Goal: Information Seeking & Learning: Learn about a topic

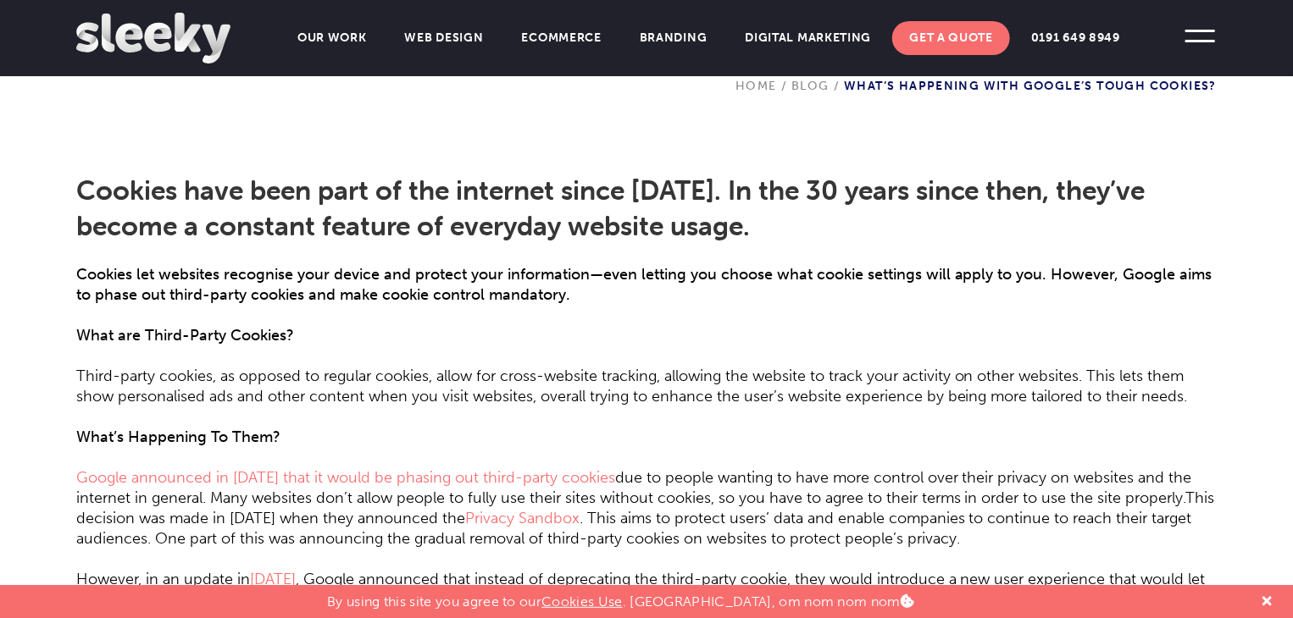
scroll to position [560, 0]
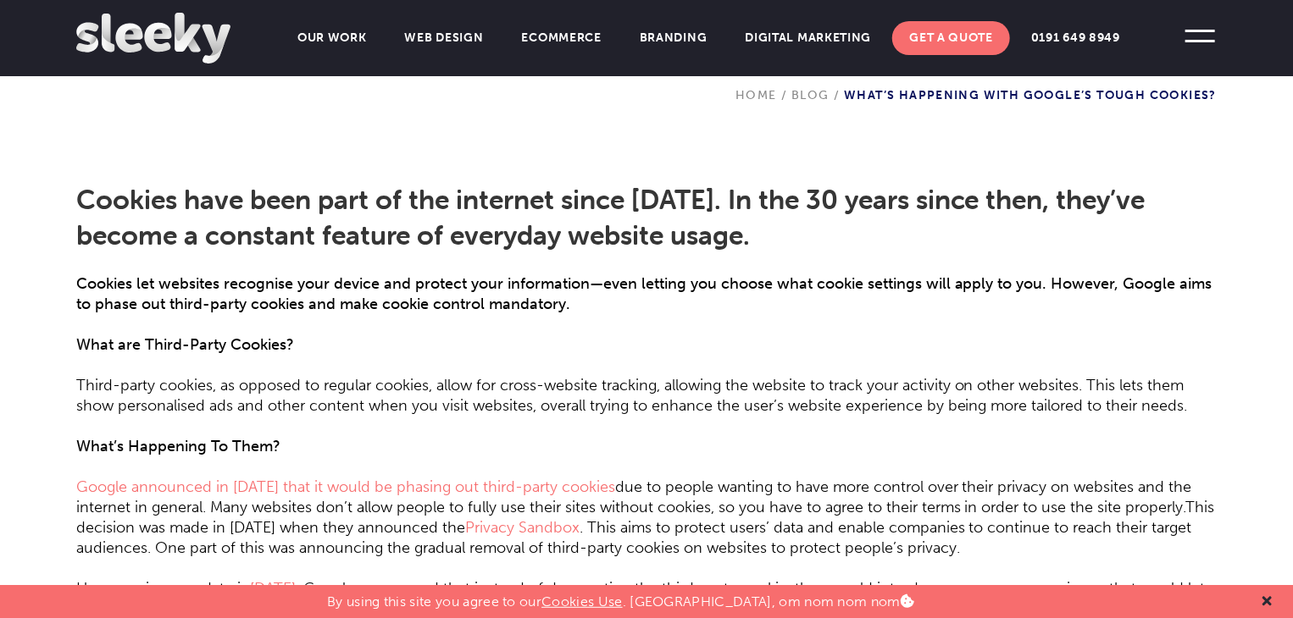
click at [1264, 602] on icon at bounding box center [1266, 602] width 9 height 14
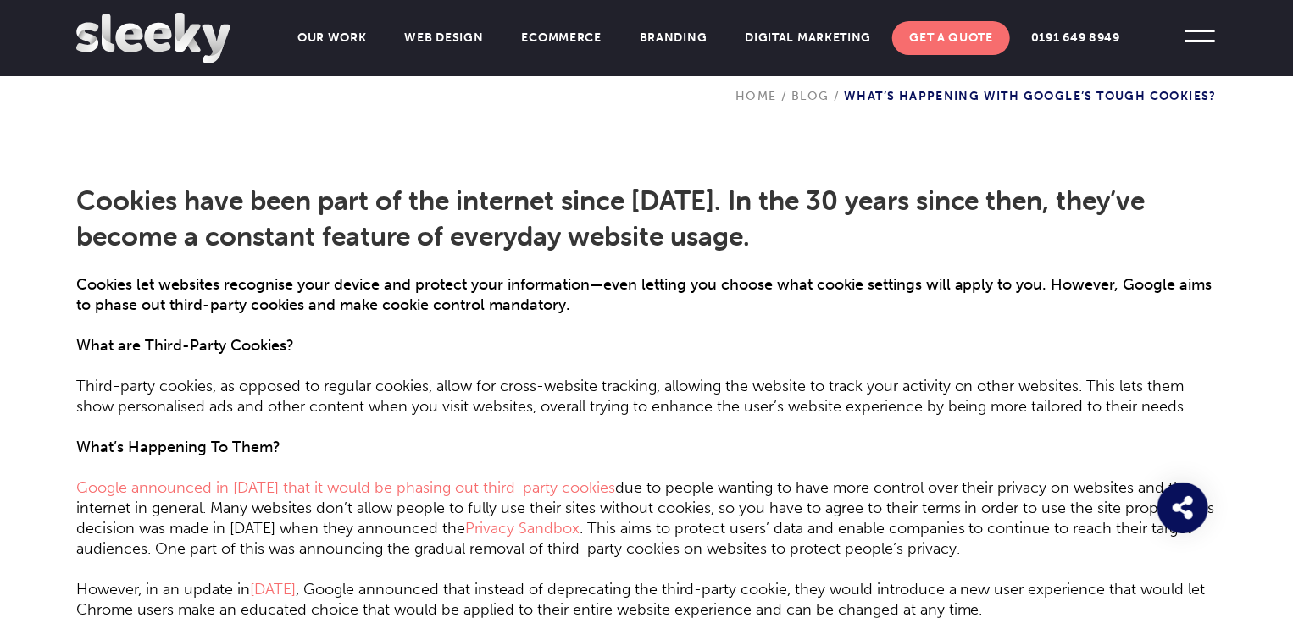
scroll to position [541, 0]
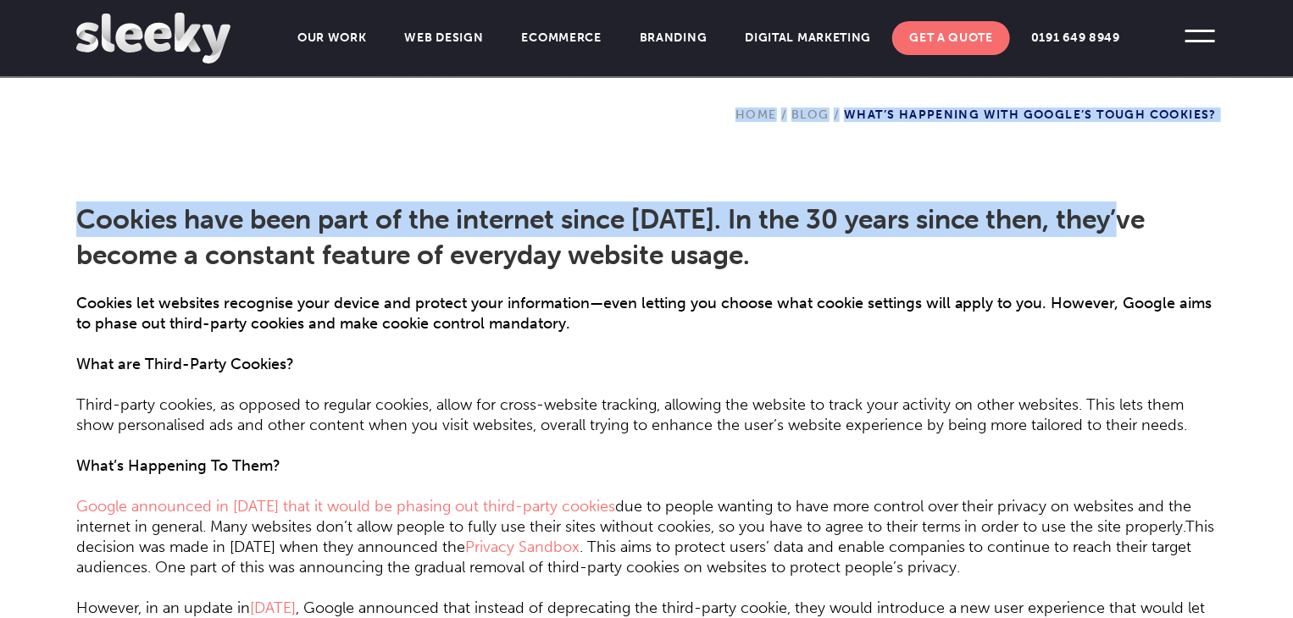
drag, startPoint x: 1288, startPoint y: 146, endPoint x: 1293, endPoint y: 80, distance: 65.4
click at [1230, 169] on section "Cookies have been part of the internet since [DATE]. In the 30 years since then…" at bounding box center [646, 379] width 1293 height 602
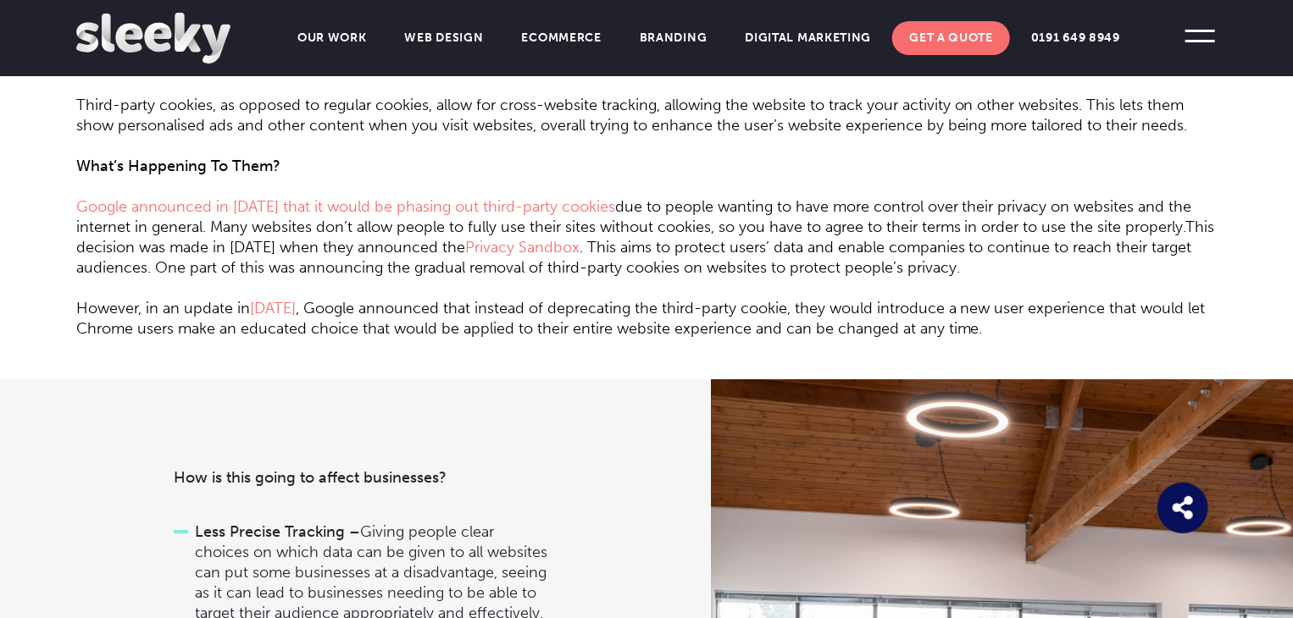
scroll to position [818, 0]
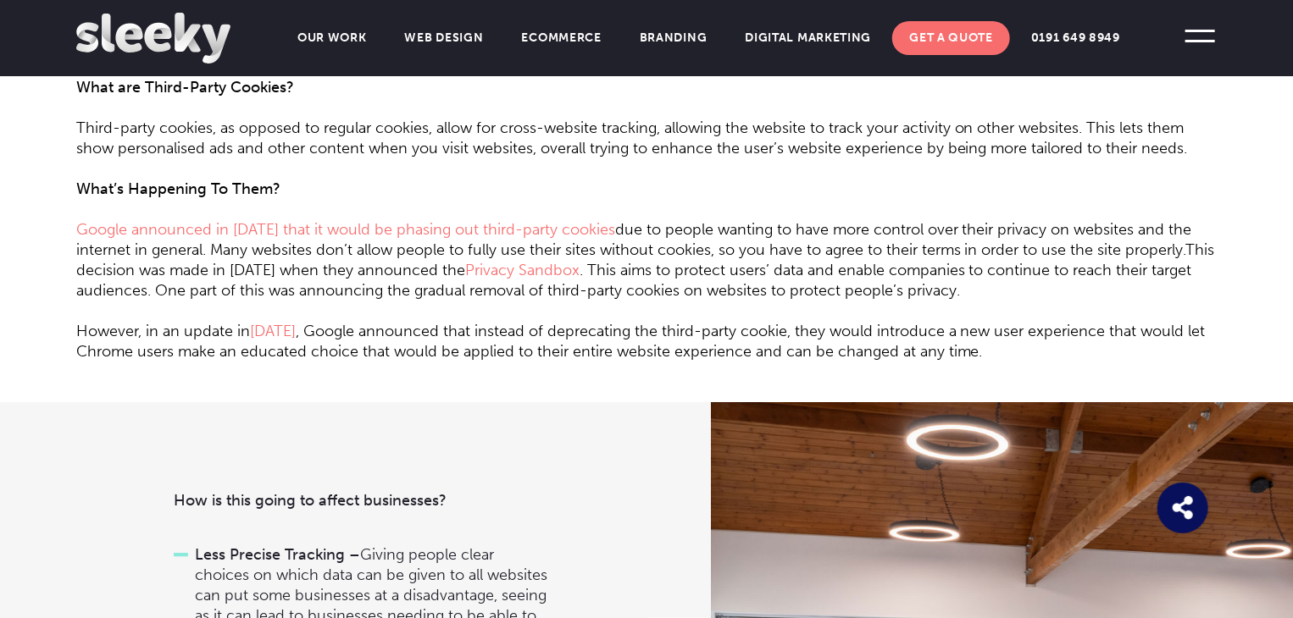
click at [584, 344] on span ", Google announced that instead of deprecating the third-party cookie, they wou…" at bounding box center [640, 341] width 1129 height 39
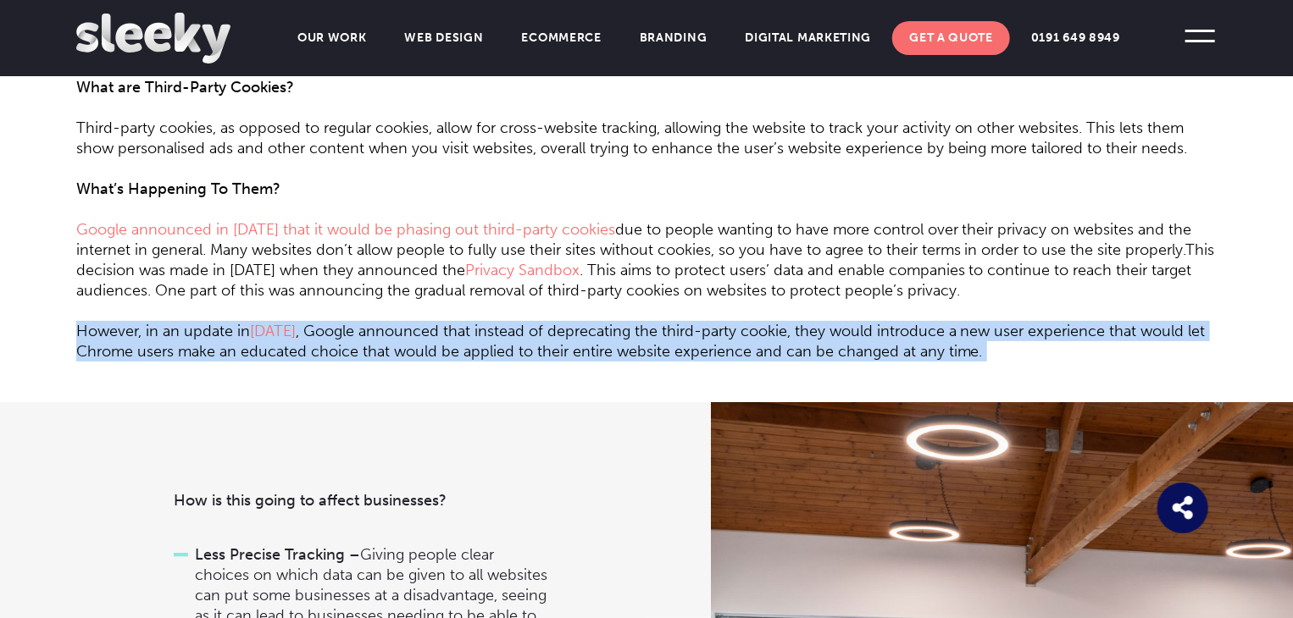
click at [584, 344] on span ", Google announced that instead of deprecating the third-party cookie, they wou…" at bounding box center [640, 341] width 1129 height 39
click at [586, 336] on span ", Google announced that instead of deprecating the third-party cookie, they wou…" at bounding box center [640, 341] width 1129 height 39
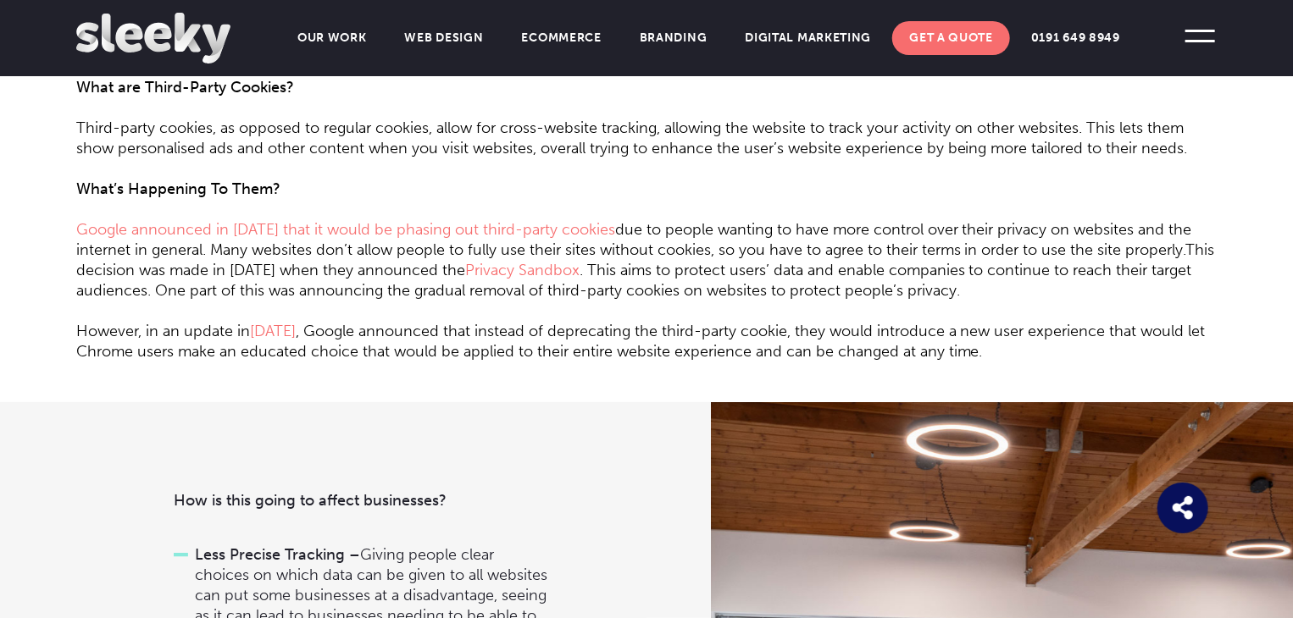
click at [1068, 364] on p at bounding box center [646, 382] width 1140 height 41
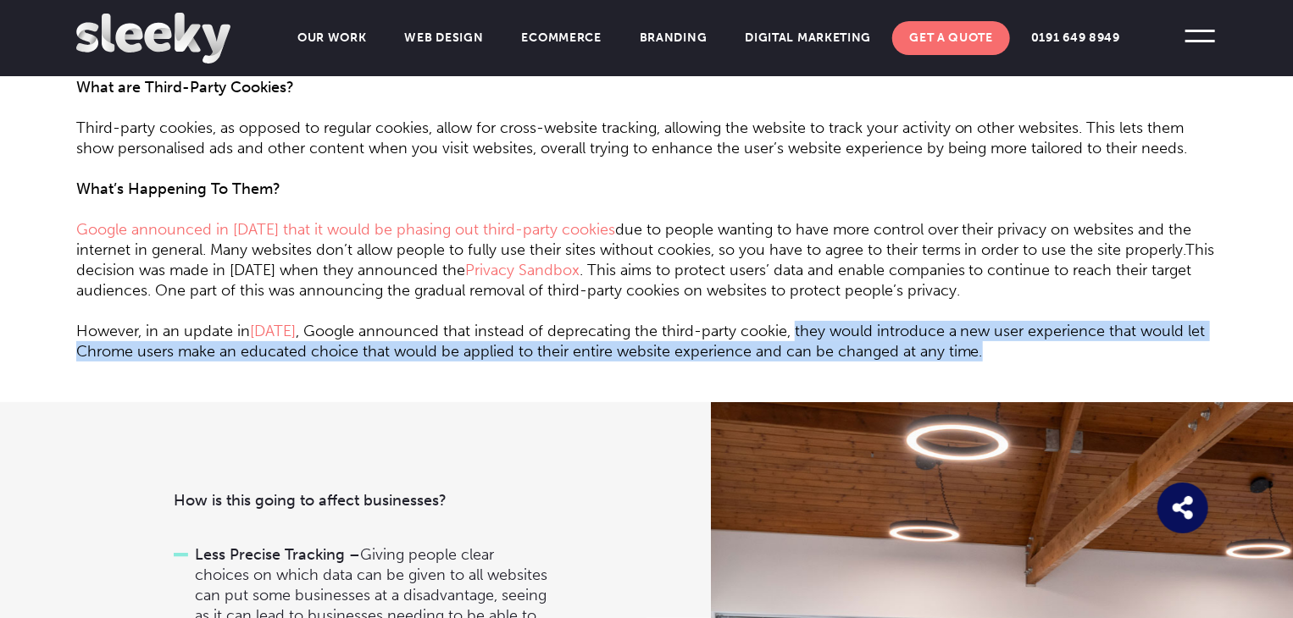
drag, startPoint x: 1063, startPoint y: 353, endPoint x: 820, endPoint y: 339, distance: 243.6
click at [820, 339] on p "However, in an update in [DATE] , Google announced that instead of deprecating …" at bounding box center [646, 331] width 1140 height 61
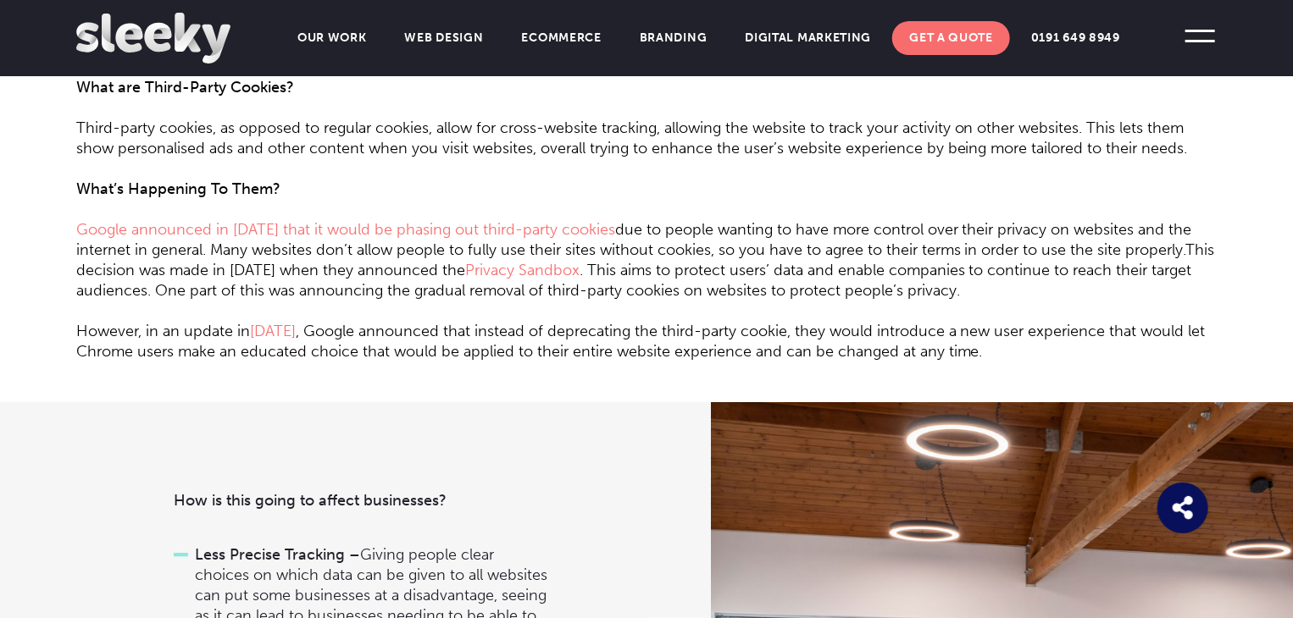
click at [746, 312] on p "However, in an update in [DATE] , Google announced that instead of deprecating …" at bounding box center [646, 331] width 1140 height 61
click at [390, 263] on span "This decision was made in [DATE] when they announced the" at bounding box center [645, 260] width 1139 height 39
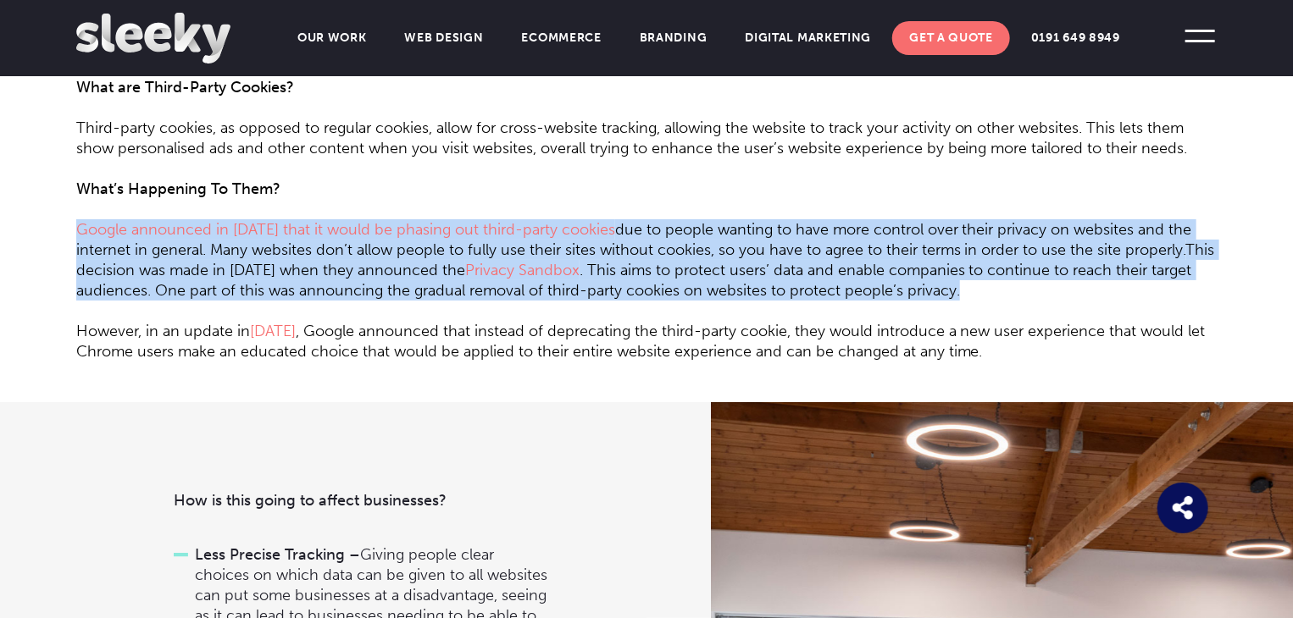
click at [391, 258] on p "Google announced in [DATE] that it would be phasing out third-party cookies due…" at bounding box center [646, 250] width 1140 height 102
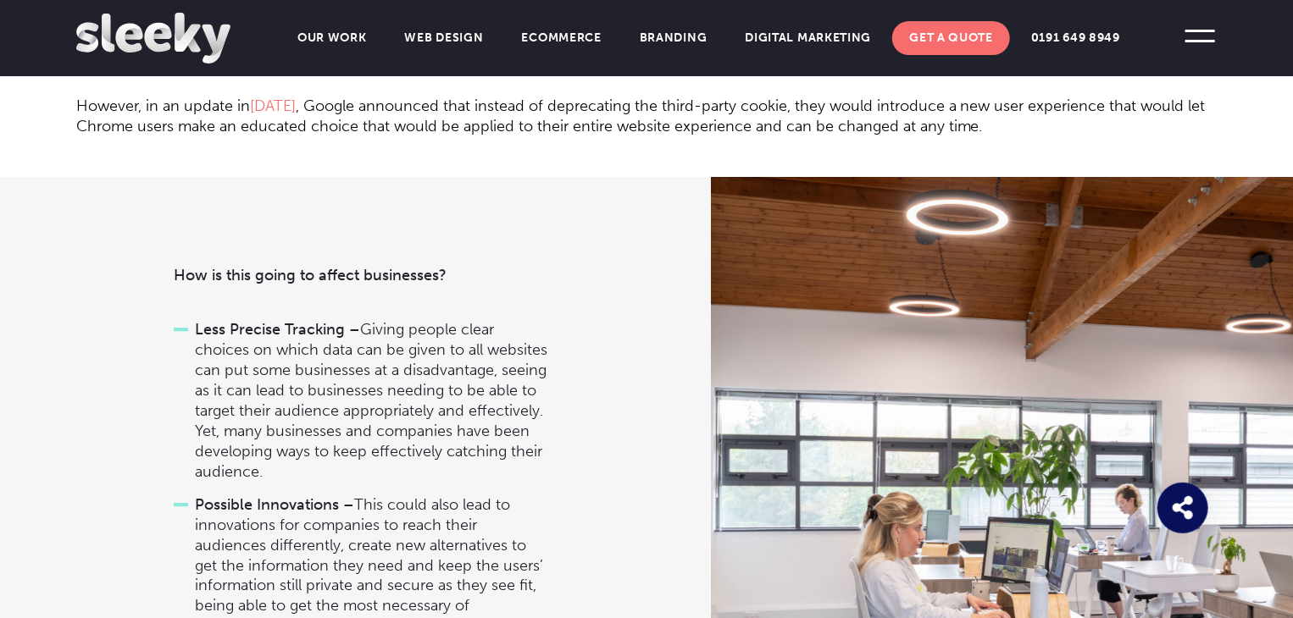
scroll to position [374, 0]
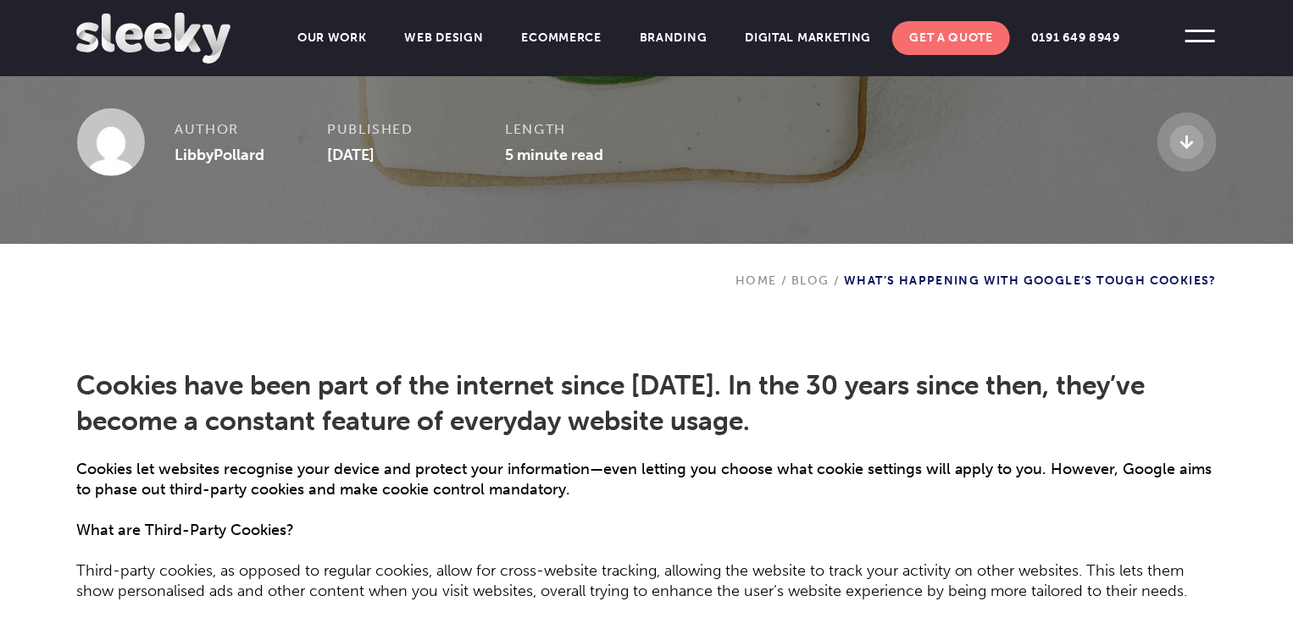
drag, startPoint x: 355, startPoint y: 225, endPoint x: 366, endPoint y: 186, distance: 40.5
